Goal: Task Accomplishment & Management: Use online tool/utility

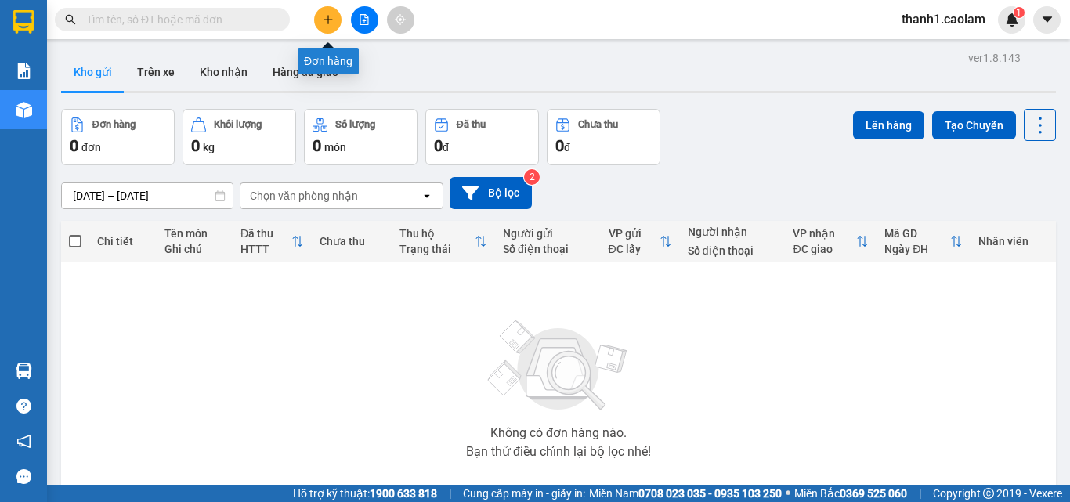
drag, startPoint x: 337, startPoint y: 13, endPoint x: 328, endPoint y: 18, distance: 10.9
click at [328, 18] on icon "plus" at bounding box center [327, 19] width 1 height 9
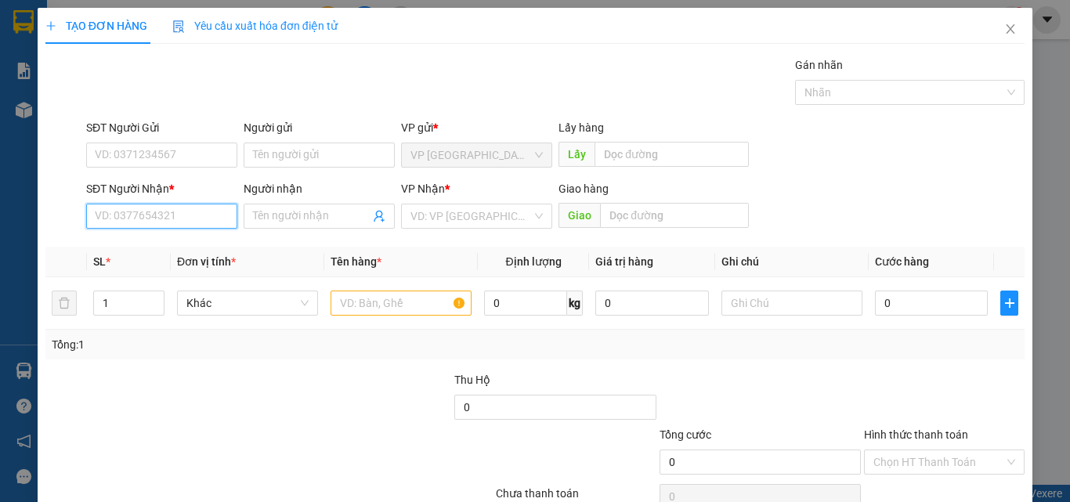
click at [182, 214] on input "SĐT Người Nhận *" at bounding box center [161, 216] width 151 height 25
click at [171, 240] on div "0971111110 - TAM" at bounding box center [160, 247] width 131 height 17
type input "0971111110"
type input "TAM"
type input "0971111110"
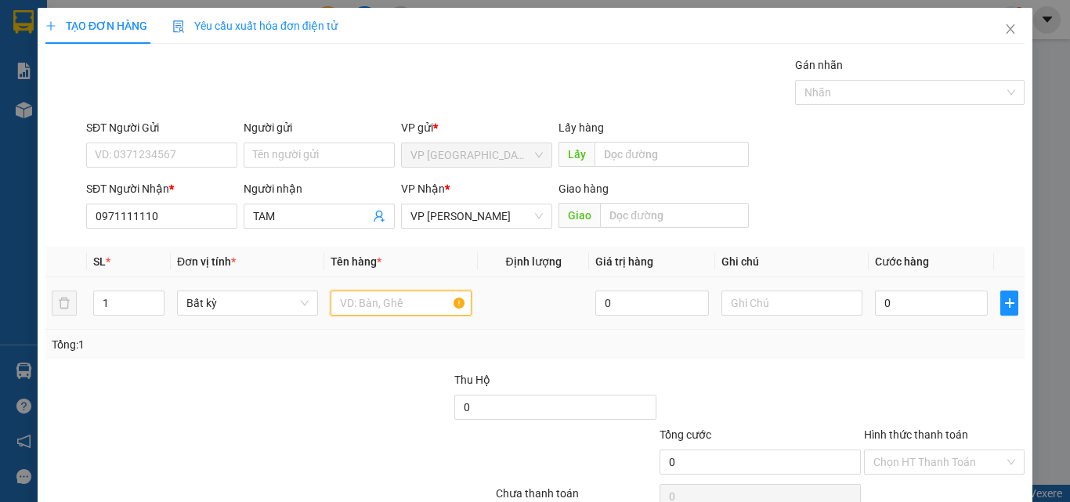
click at [376, 295] on input "text" at bounding box center [400, 303] width 141 height 25
type input "1 IEN"
type input "30"
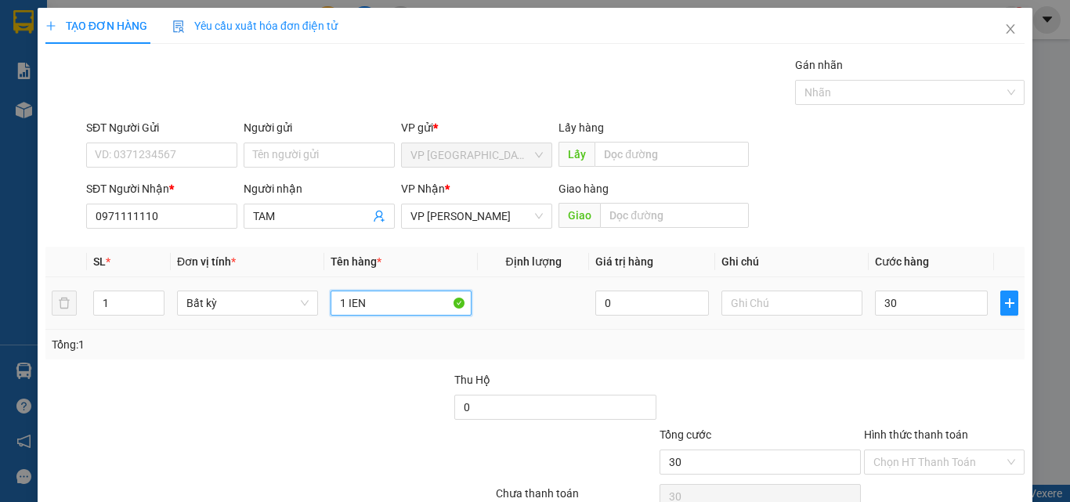
type input "30.000"
click at [372, 303] on input "1 IEN" at bounding box center [400, 303] width 141 height 25
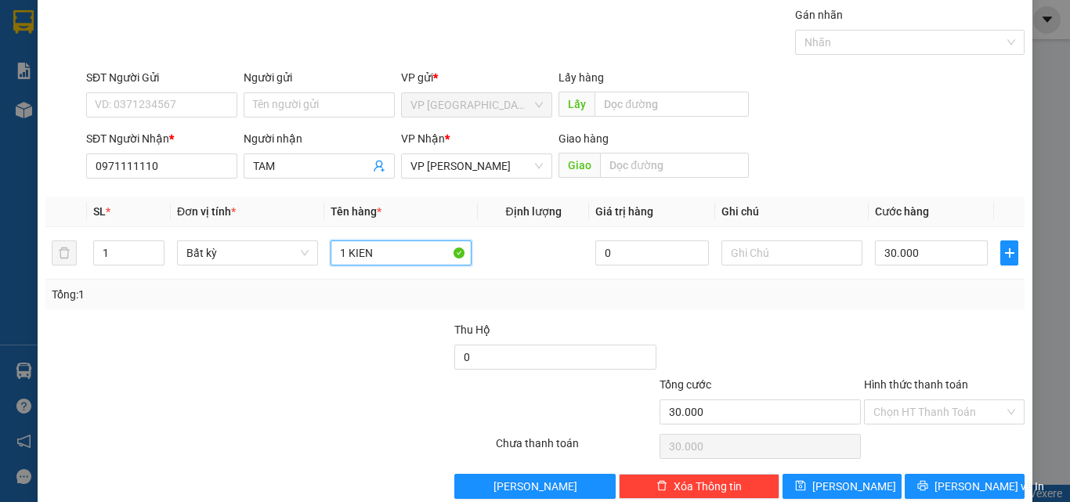
scroll to position [78, 0]
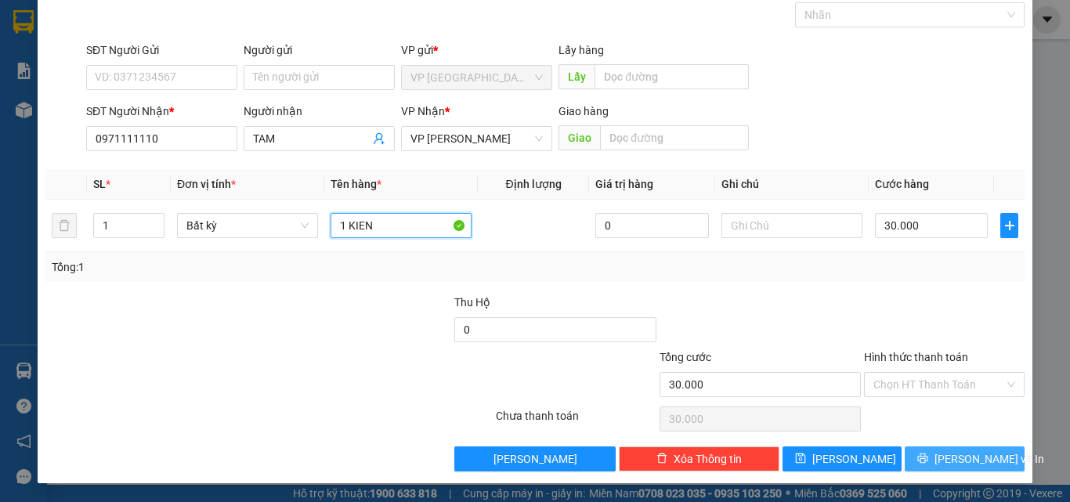
type input "1 KIEN"
click at [973, 464] on span "[PERSON_NAME] và In" at bounding box center [989, 458] width 110 height 17
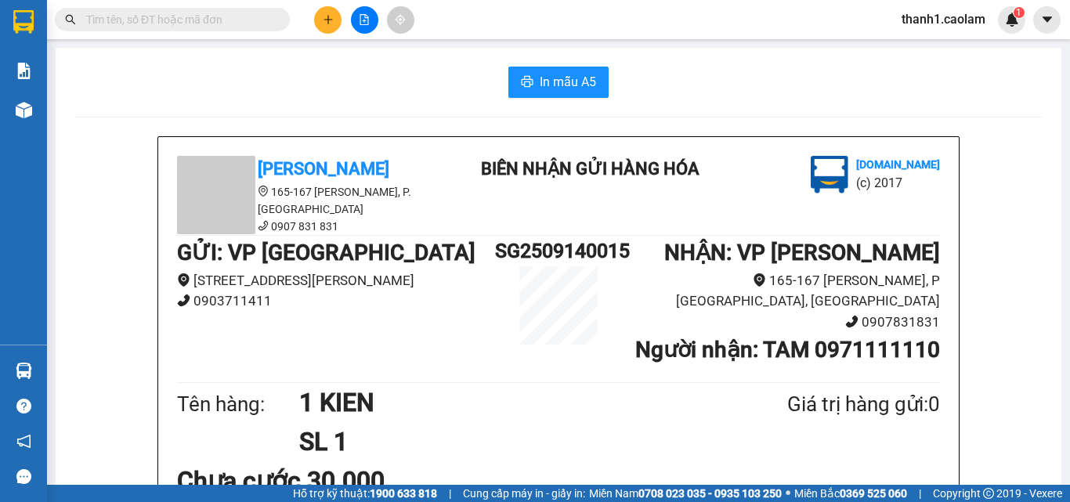
click at [568, 78] on span "In mẫu A5" at bounding box center [568, 82] width 56 height 20
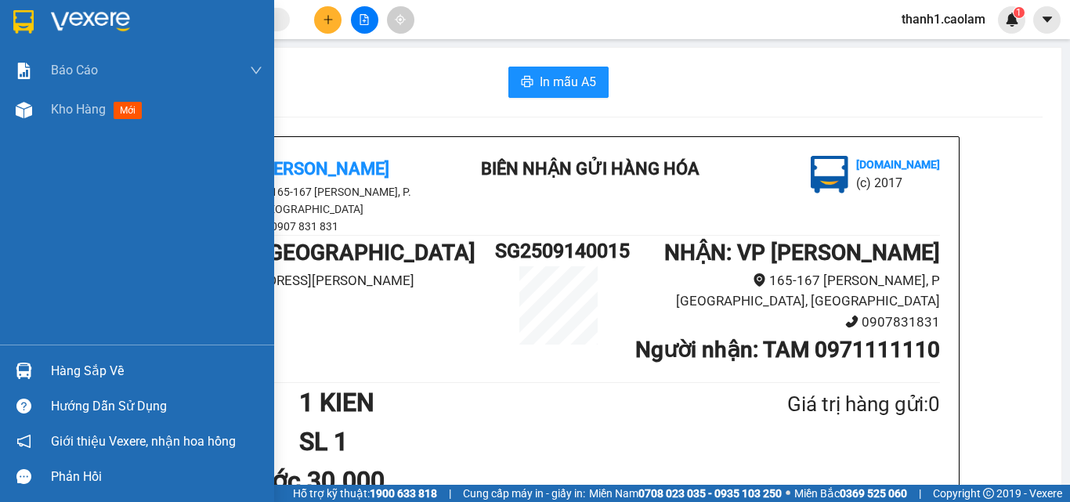
click at [27, 23] on img at bounding box center [23, 21] width 20 height 23
